Goal: Information Seeking & Learning: Check status

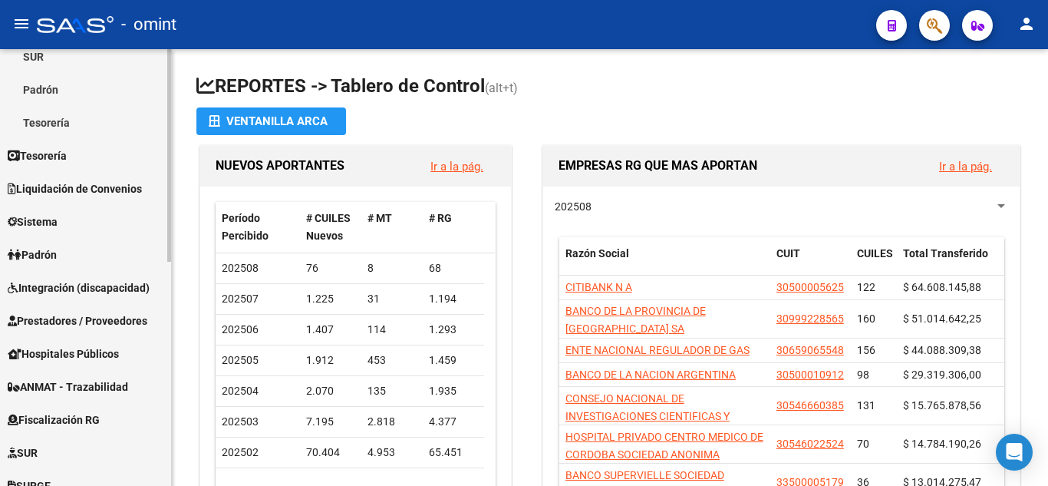
scroll to position [230, 0]
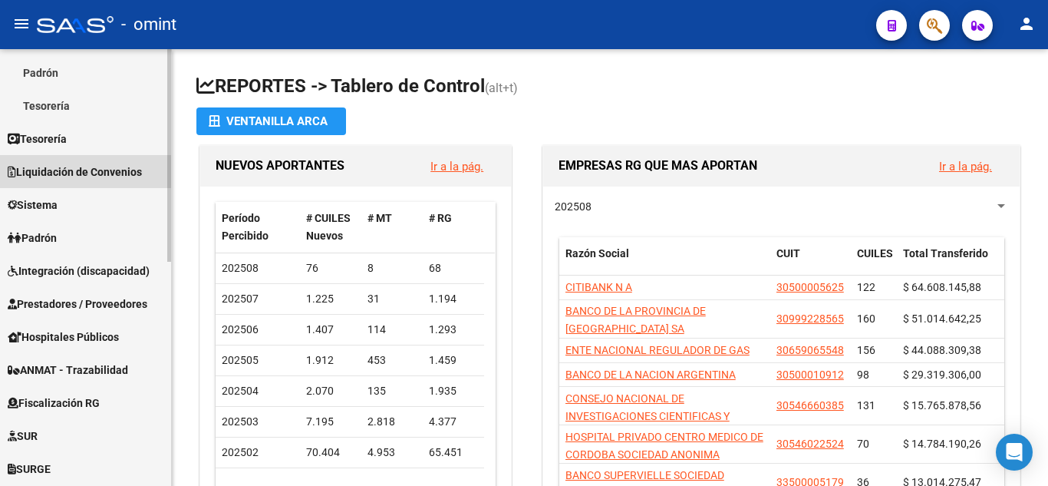
click at [114, 173] on span "Liquidación de Convenios" at bounding box center [75, 171] width 134 height 17
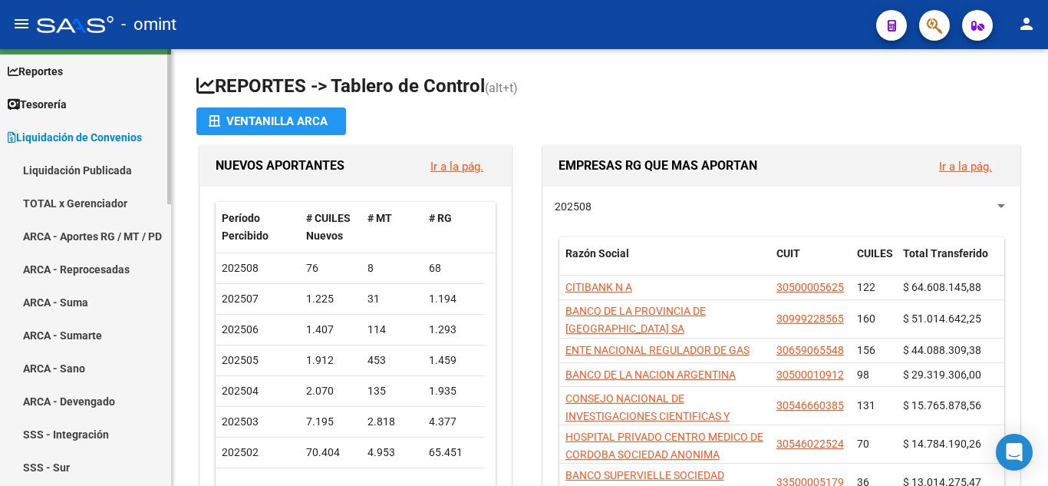
scroll to position [0, 0]
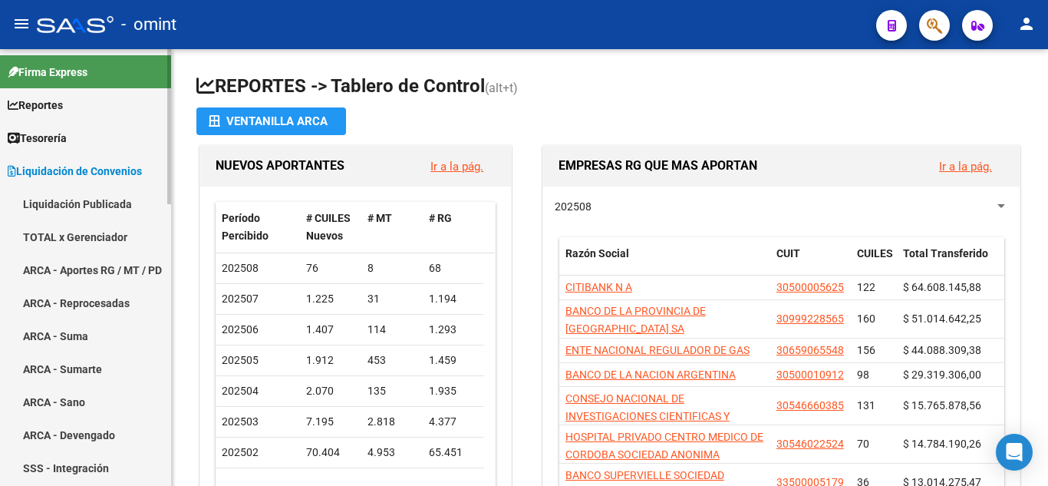
click at [110, 303] on link "ARCA - Reprocesadas" at bounding box center [85, 302] width 171 height 33
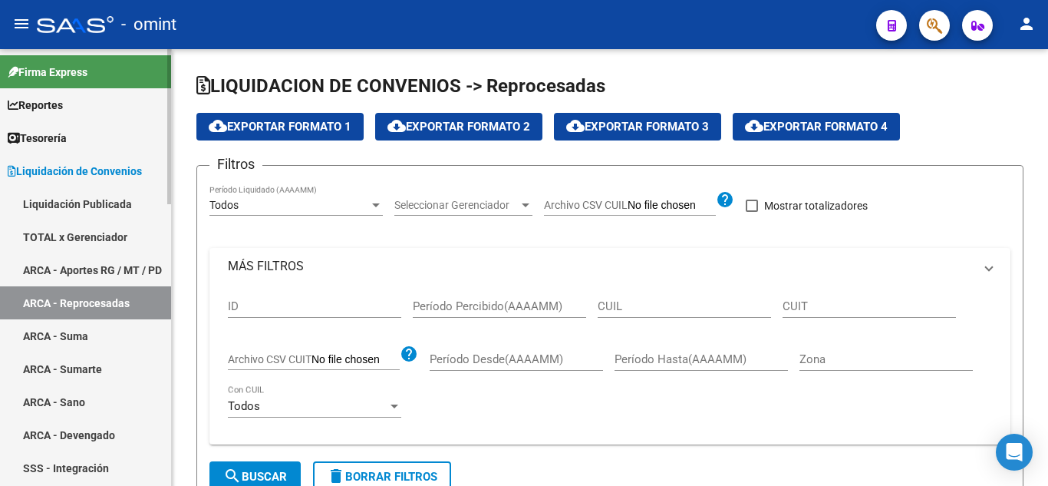
checkbox input "true"
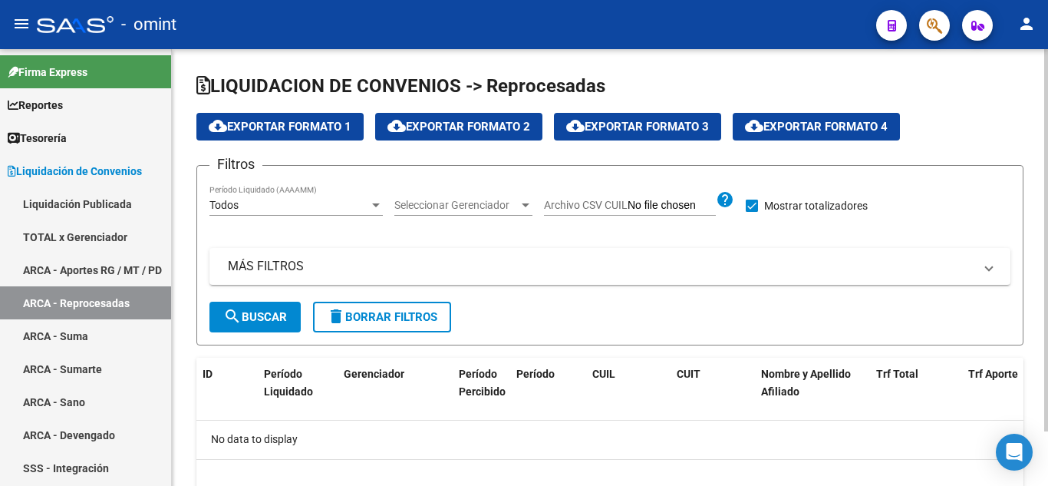
click at [271, 318] on span "search Buscar" at bounding box center [255, 317] width 64 height 14
click at [260, 262] on mat-panel-title "MÁS FILTROS" at bounding box center [601, 266] width 746 height 17
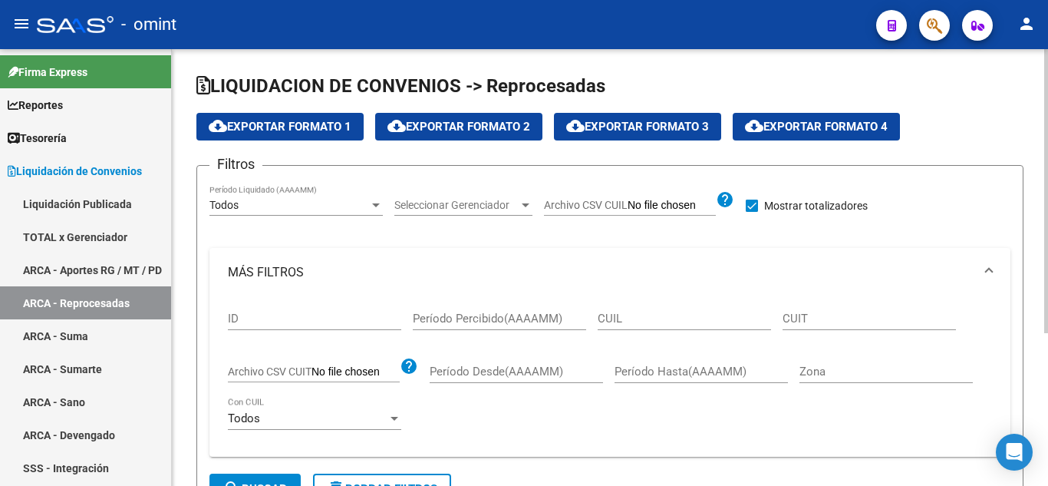
click at [455, 315] on input "Período Percibido(AAAAMM)" at bounding box center [499, 318] width 173 height 14
click at [479, 376] on input "Período Desde(AAAAMM)" at bounding box center [516, 371] width 173 height 14
click at [660, 321] on input "CUIL" at bounding box center [684, 318] width 173 height 14
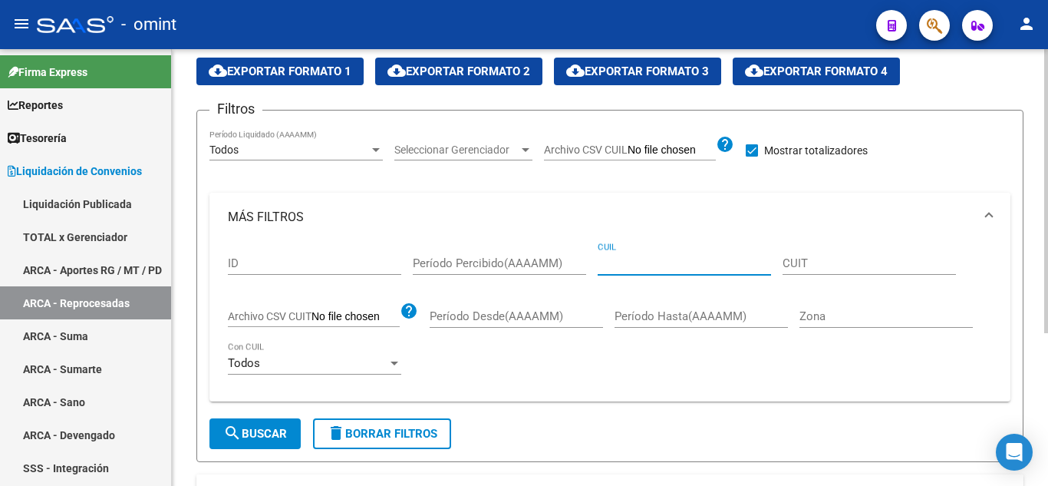
scroll to position [77, 0]
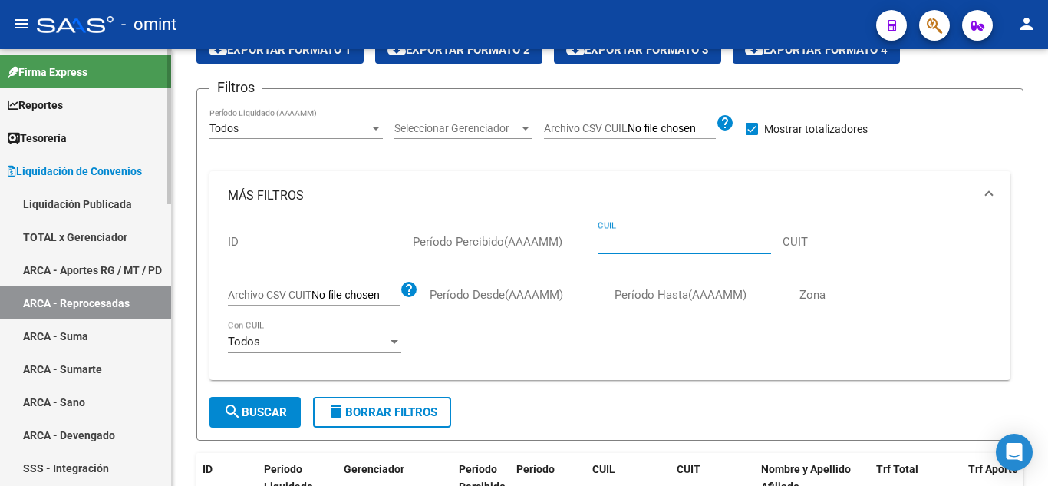
click at [107, 264] on link "ARCA - Aportes RG / MT / PD" at bounding box center [85, 269] width 171 height 33
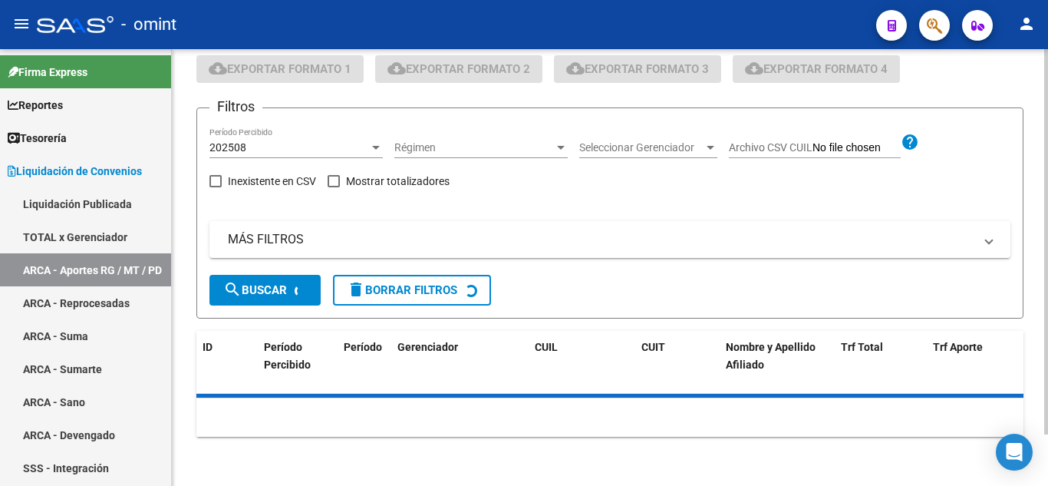
click at [256, 289] on form "Filtros 202508 Período Percibido Régimen Régimen Seleccionar Gerenciador Selecc…" at bounding box center [609, 212] width 827 height 211
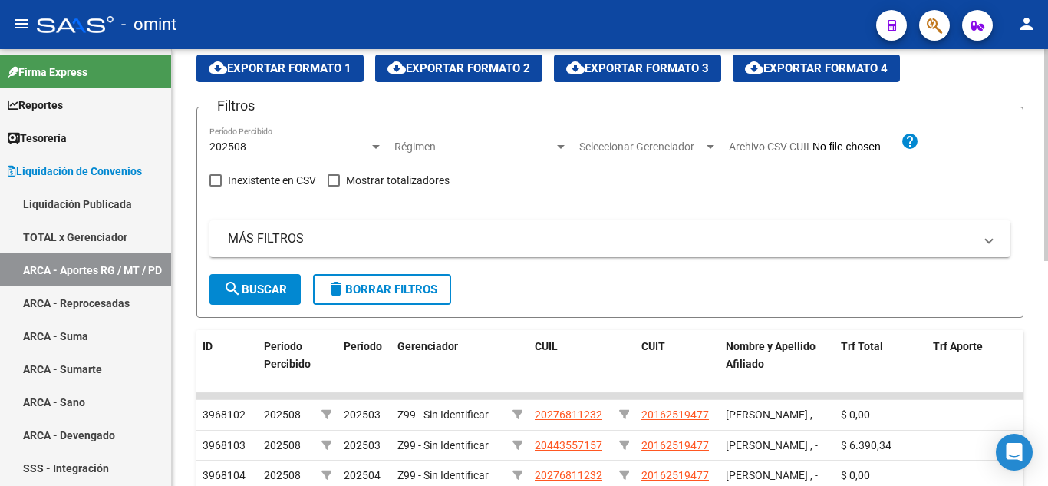
scroll to position [77, 0]
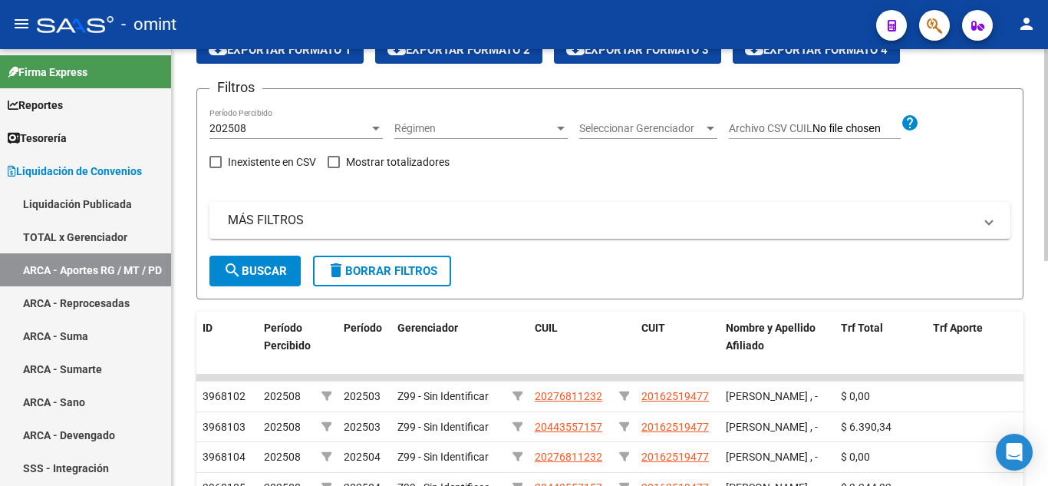
click at [265, 265] on span "search Buscar" at bounding box center [255, 271] width 64 height 14
click at [262, 275] on span "search Buscar" at bounding box center [255, 271] width 64 height 14
click at [259, 213] on mat-panel-title "MÁS FILTROS" at bounding box center [601, 220] width 746 height 17
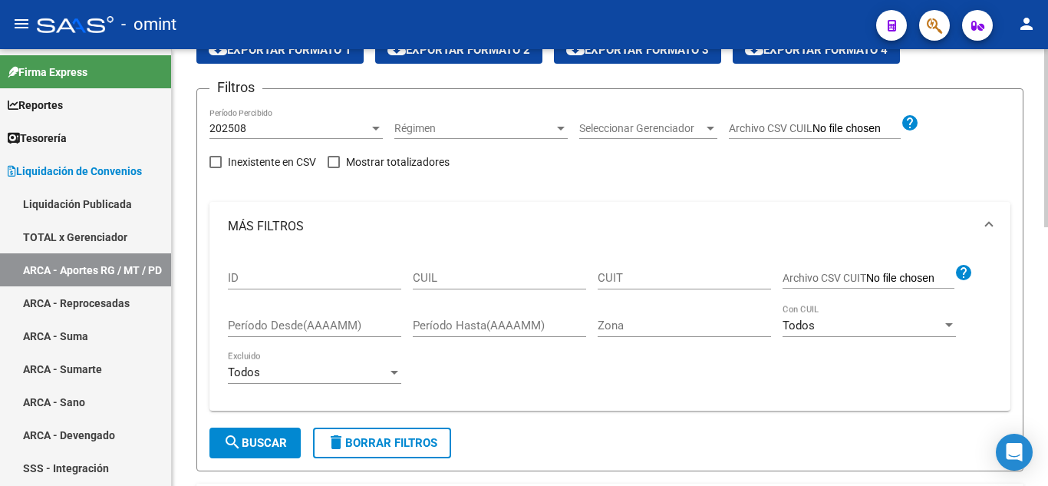
click at [460, 282] on input "CUIL" at bounding box center [499, 278] width 173 height 14
paste input "27-32842512-8"
type input "27-32842512-8"
click at [287, 441] on span "search Buscar" at bounding box center [255, 443] width 64 height 14
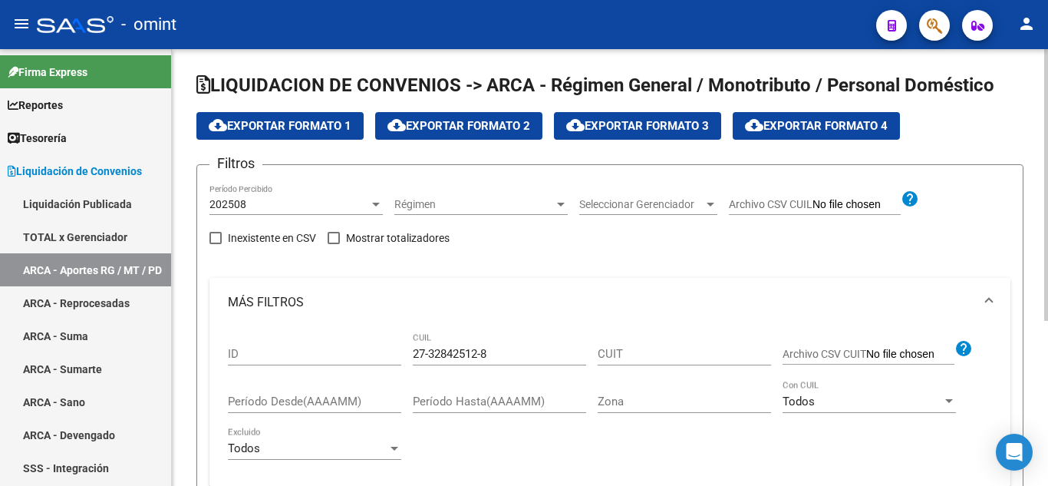
scroll to position [0, 0]
click at [286, 203] on div "202508" at bounding box center [289, 205] width 160 height 13
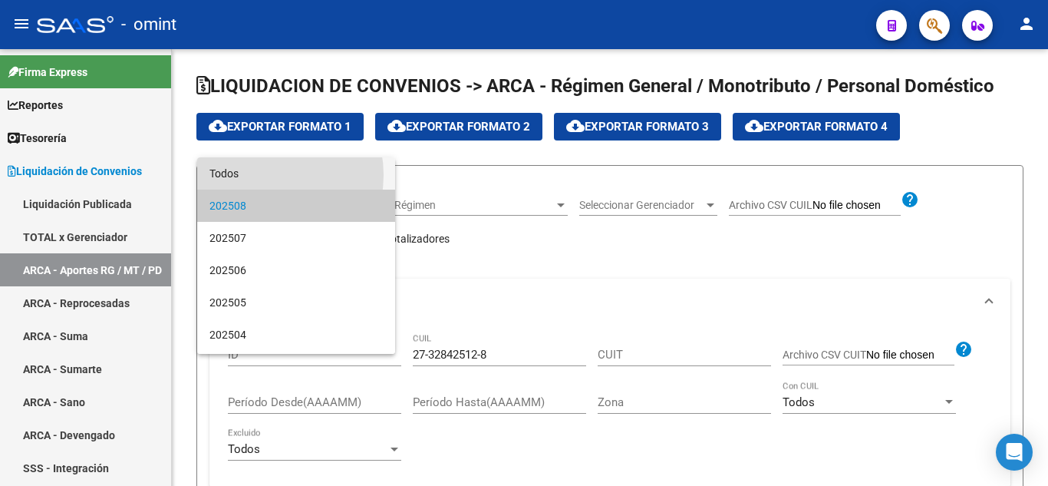
click at [259, 175] on span "Todos" at bounding box center [295, 173] width 173 height 32
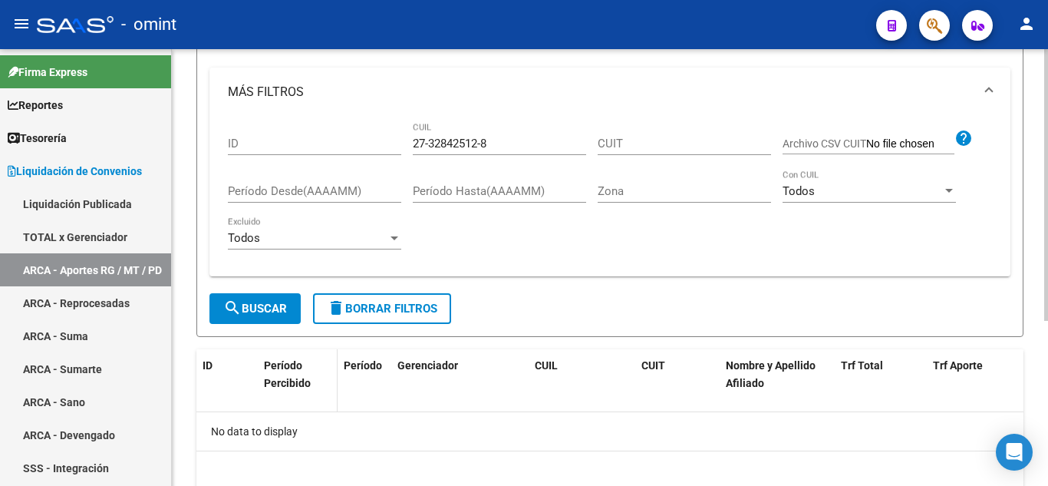
scroll to position [230, 0]
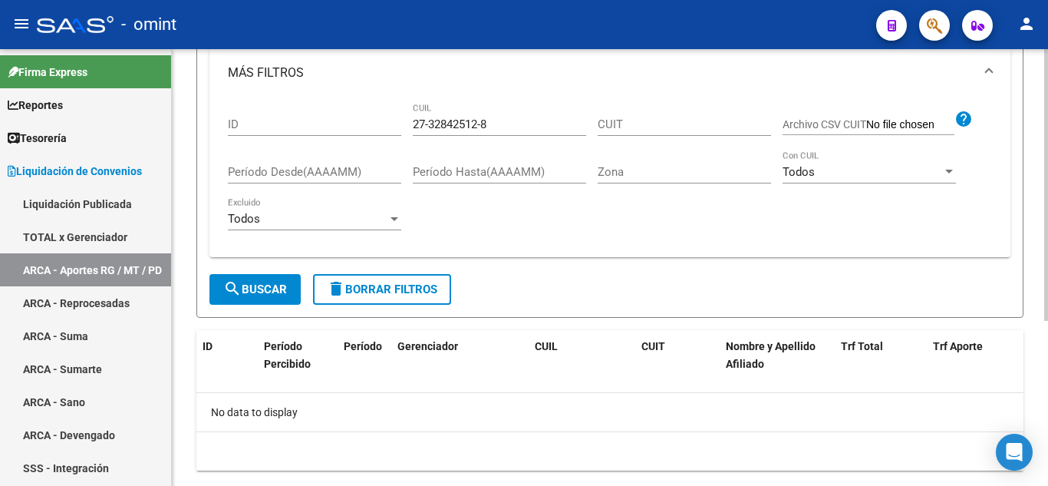
click at [272, 292] on span "search Buscar" at bounding box center [255, 289] width 64 height 14
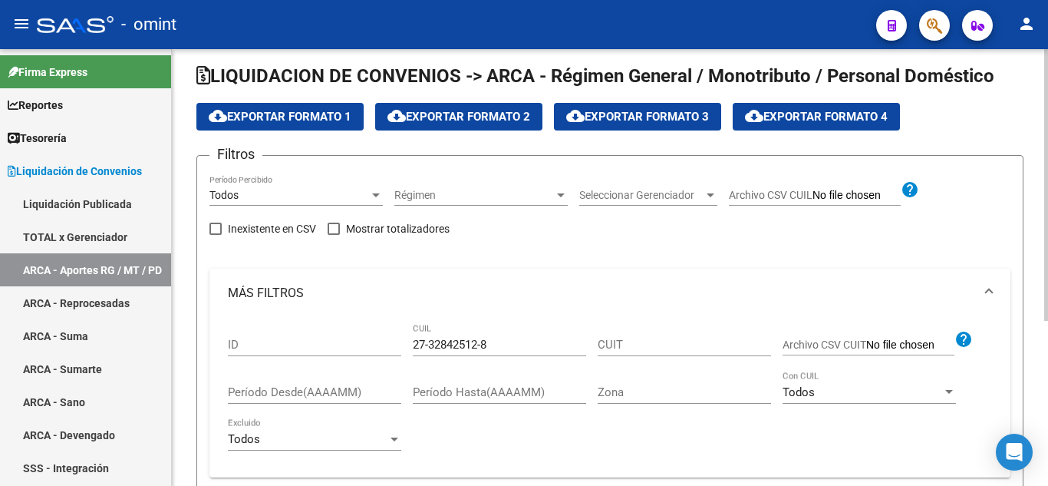
scroll to position [0, 0]
